Goal: Complete application form

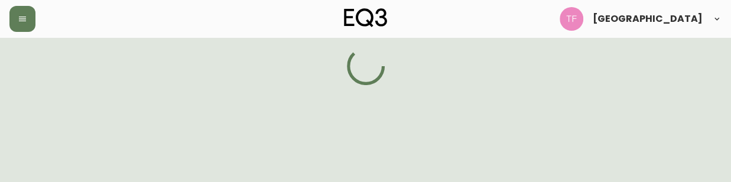
select select "MB"
select select "CA"
select select "CA_EN"
select select "Social Media"
select select "Interior Designer"
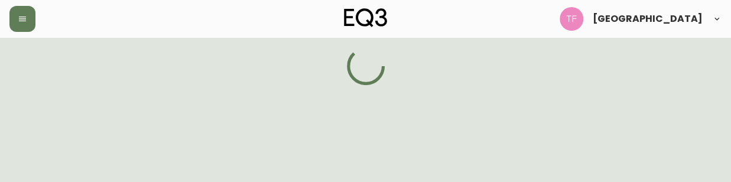
select select "false"
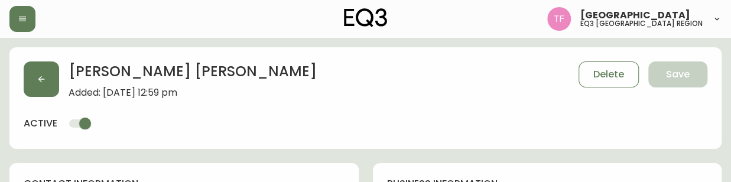
type input "EQ3 [GEOGRAPHIC_DATA]"
select select "cjw10z96p003c6gs0ds8faz1n"
